Goal: Task Accomplishment & Management: Use online tool/utility

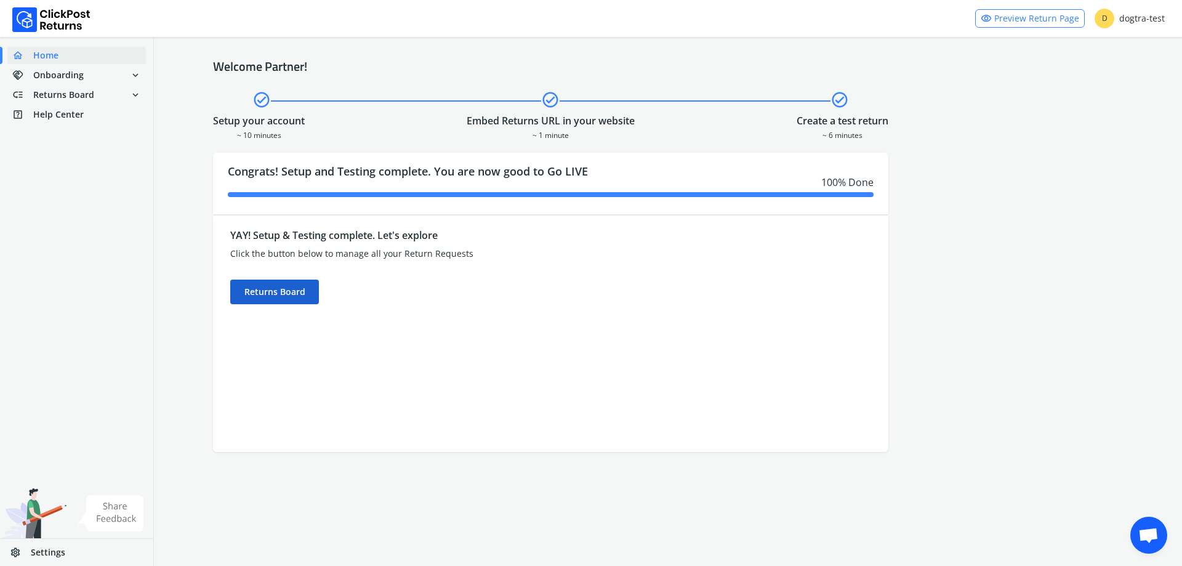
click at [258, 286] on div "Returns Board" at bounding box center [274, 291] width 89 height 25
